Goal: Find specific page/section: Find specific page/section

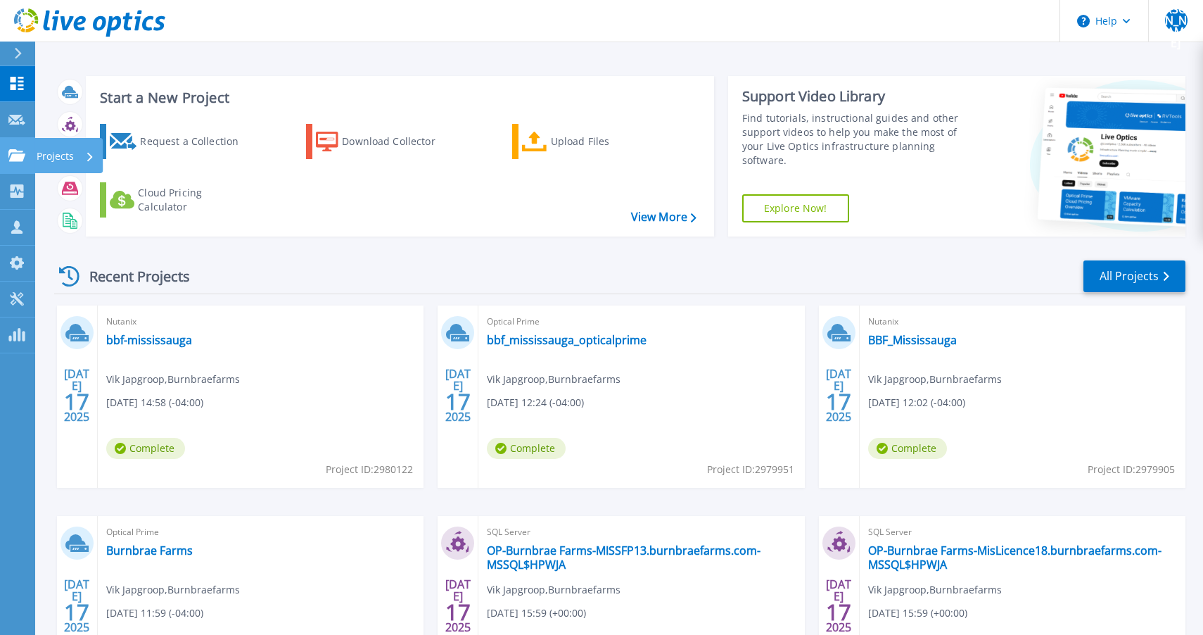
click at [16, 144] on link "Projects Projects" at bounding box center [17, 156] width 35 height 36
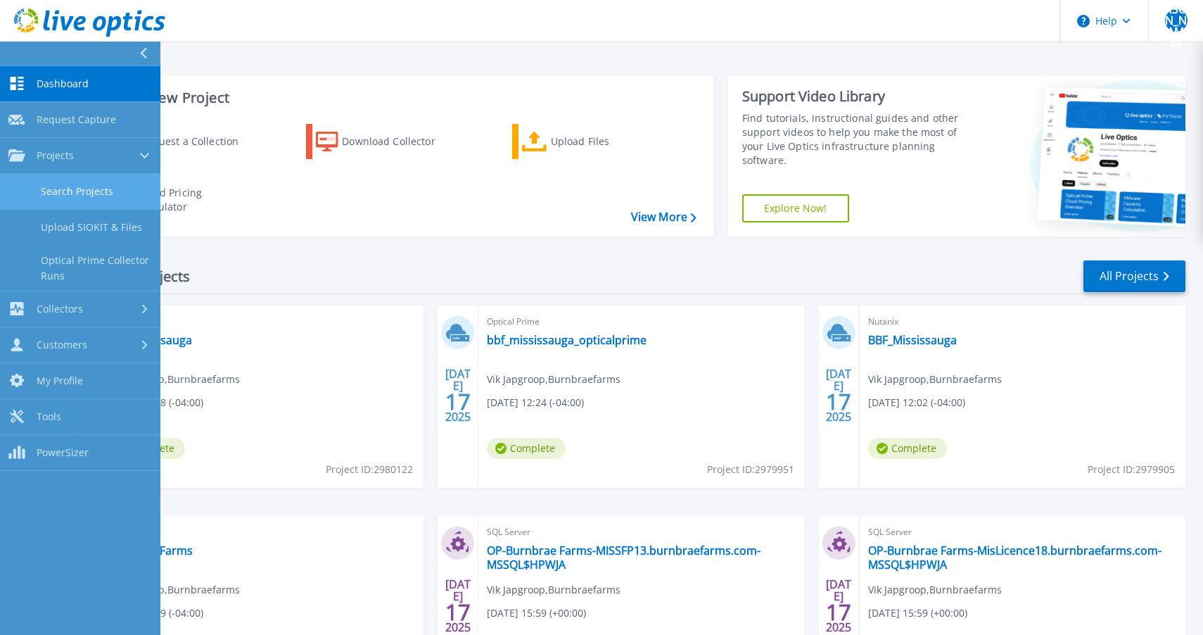
click at [87, 188] on link "Search Projects" at bounding box center [80, 192] width 160 height 36
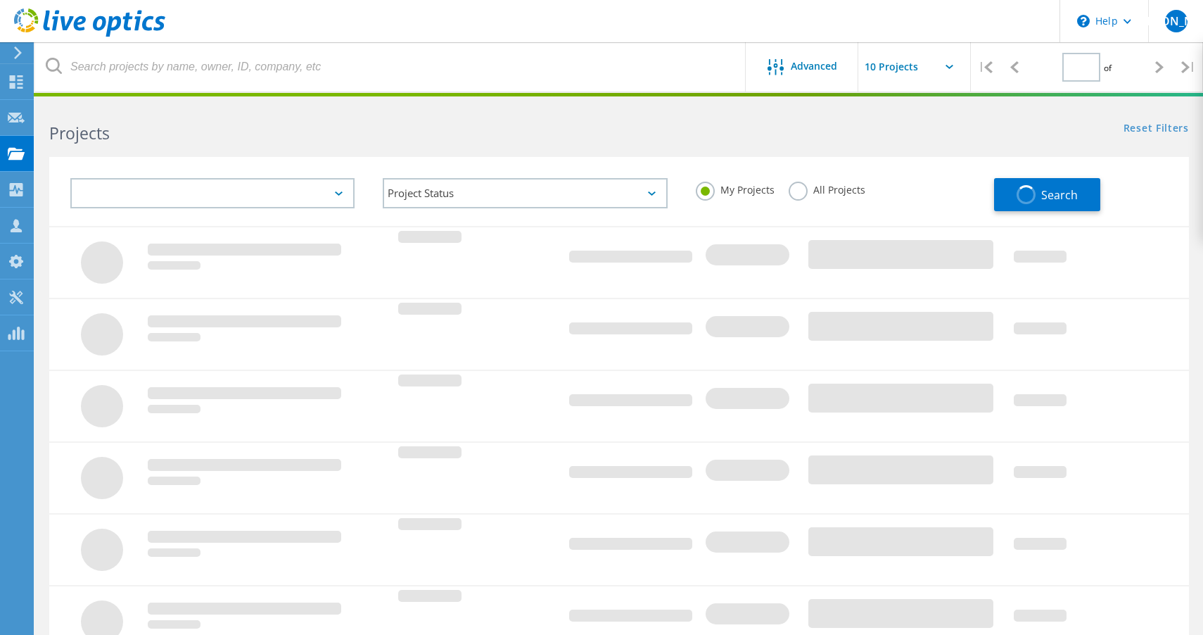
type input "1"
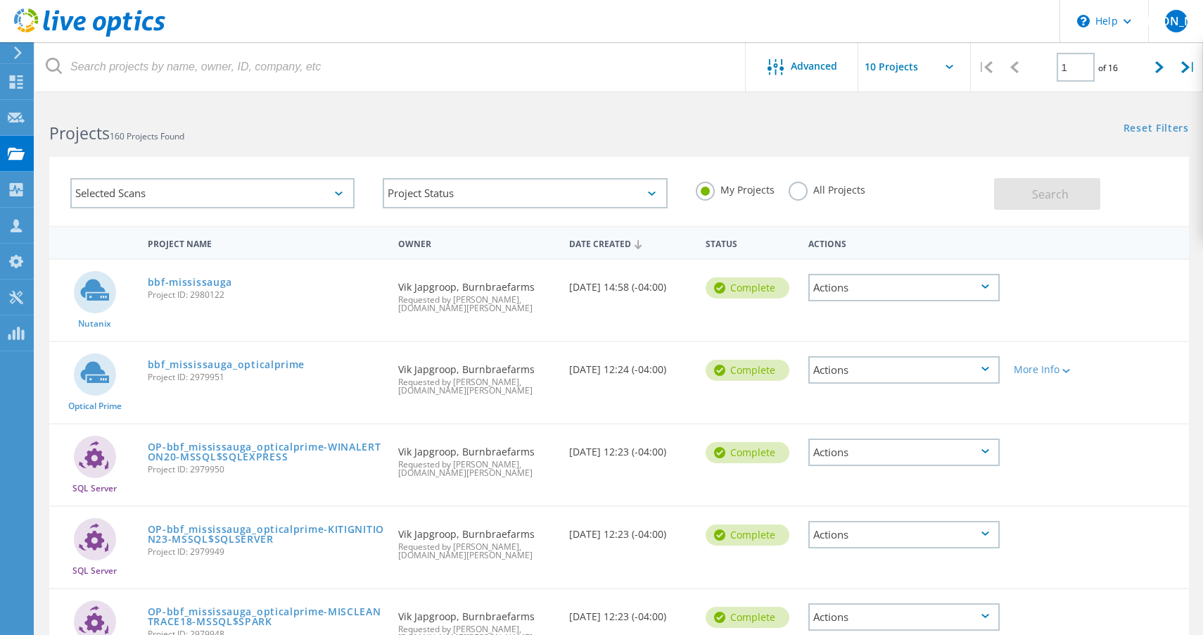
scroll to position [8, 0]
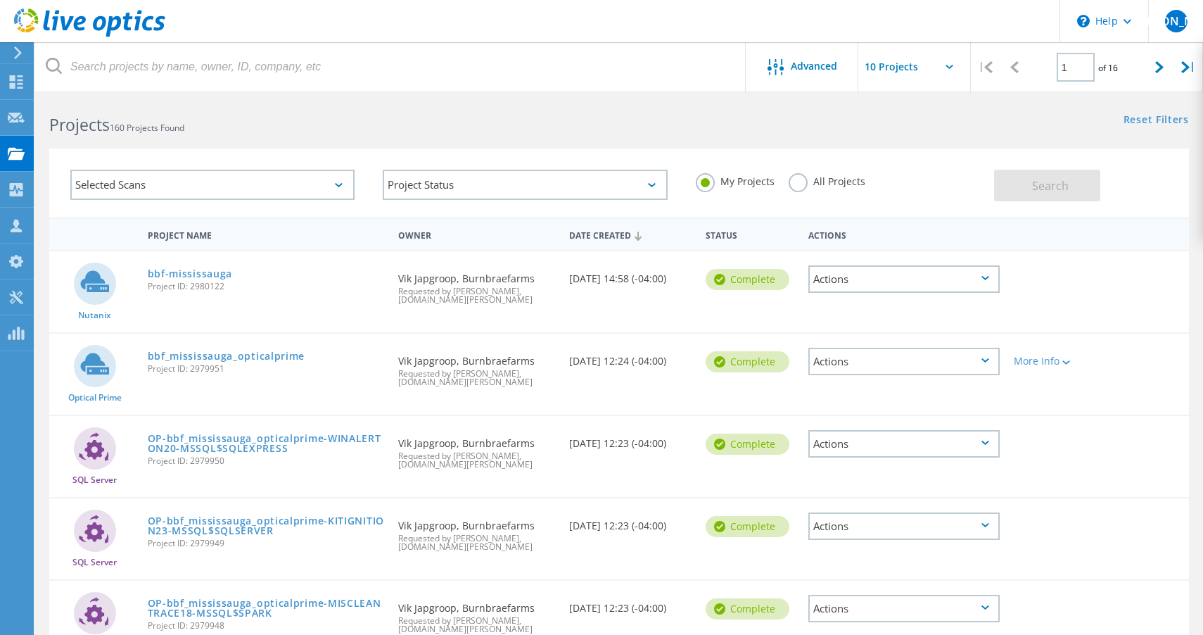
click at [810, 179] on label "All Projects" at bounding box center [827, 179] width 77 height 13
click at [0, 0] on input "All Projects" at bounding box center [0, 0] width 0 height 0
click at [1012, 205] on div "Selected Scans Project Status In Progress Complete Published Anonymous Archived…" at bounding box center [619, 182] width 1140 height 69
click at [1019, 184] on button "Search" at bounding box center [1047, 186] width 106 height 32
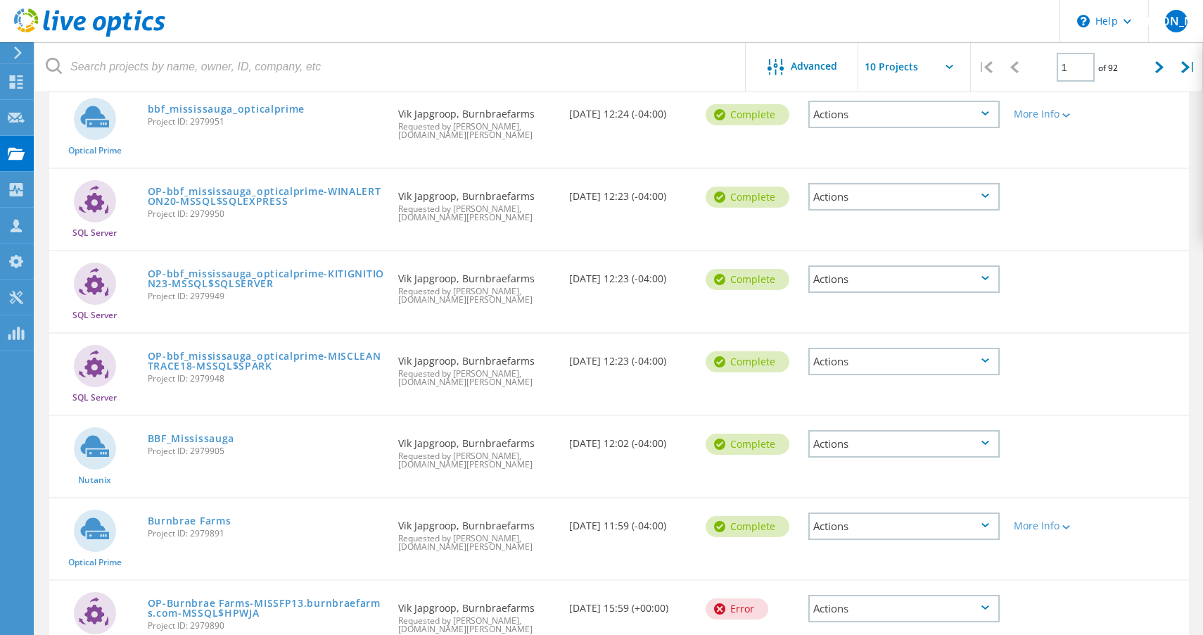
scroll to position [434, 0]
